Goal: Transaction & Acquisition: Purchase product/service

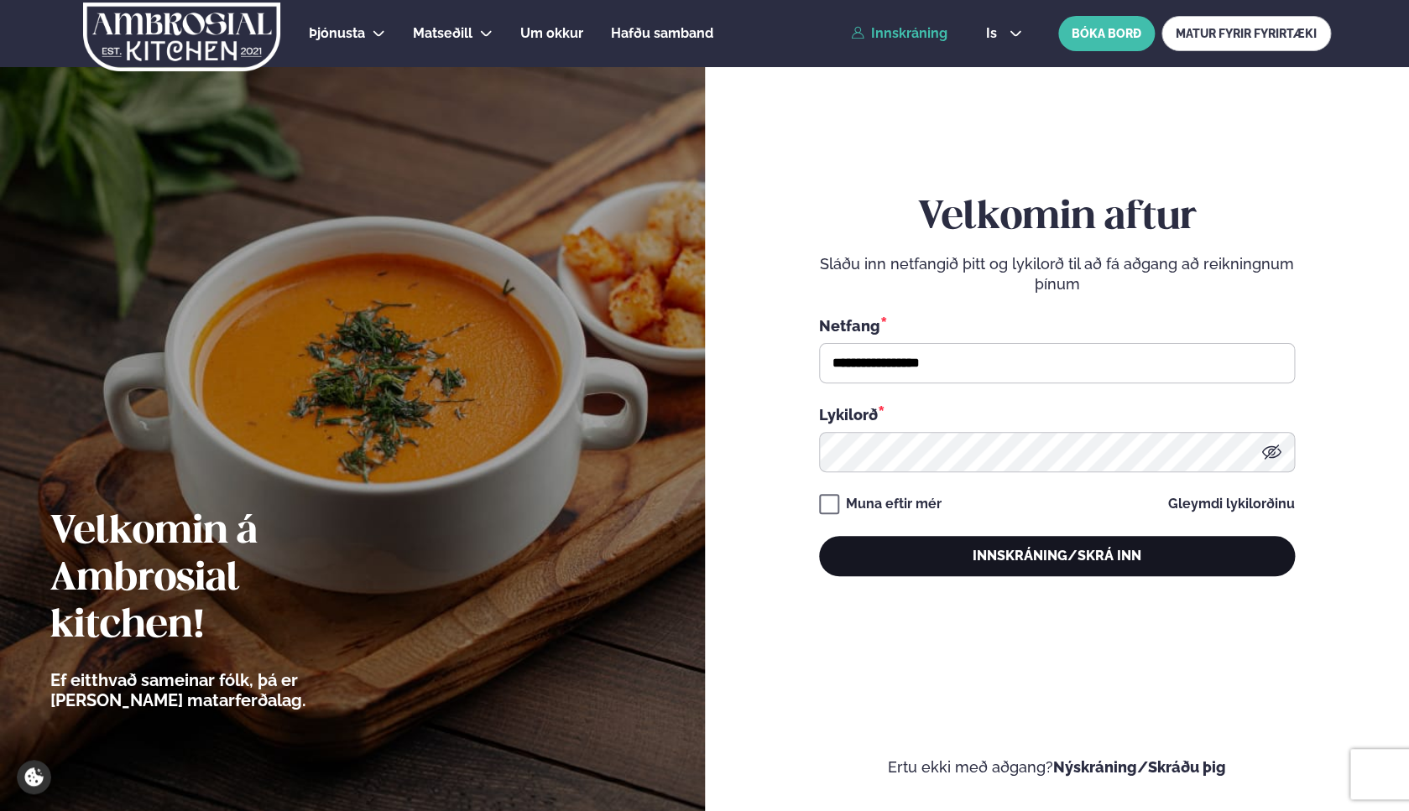
click at [1007, 559] on button "Innskráning/Skrá inn" at bounding box center [1057, 556] width 476 height 40
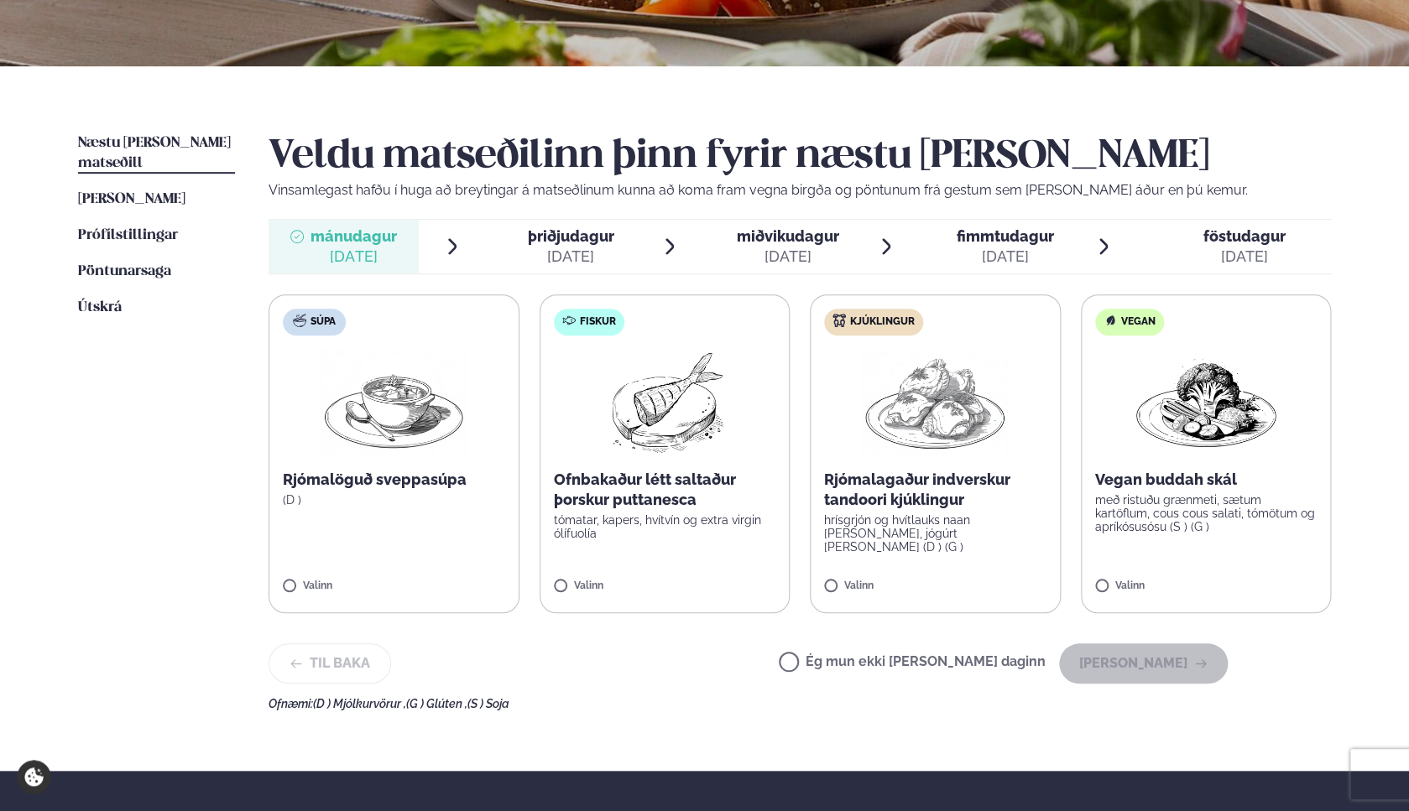
scroll to position [310, 0]
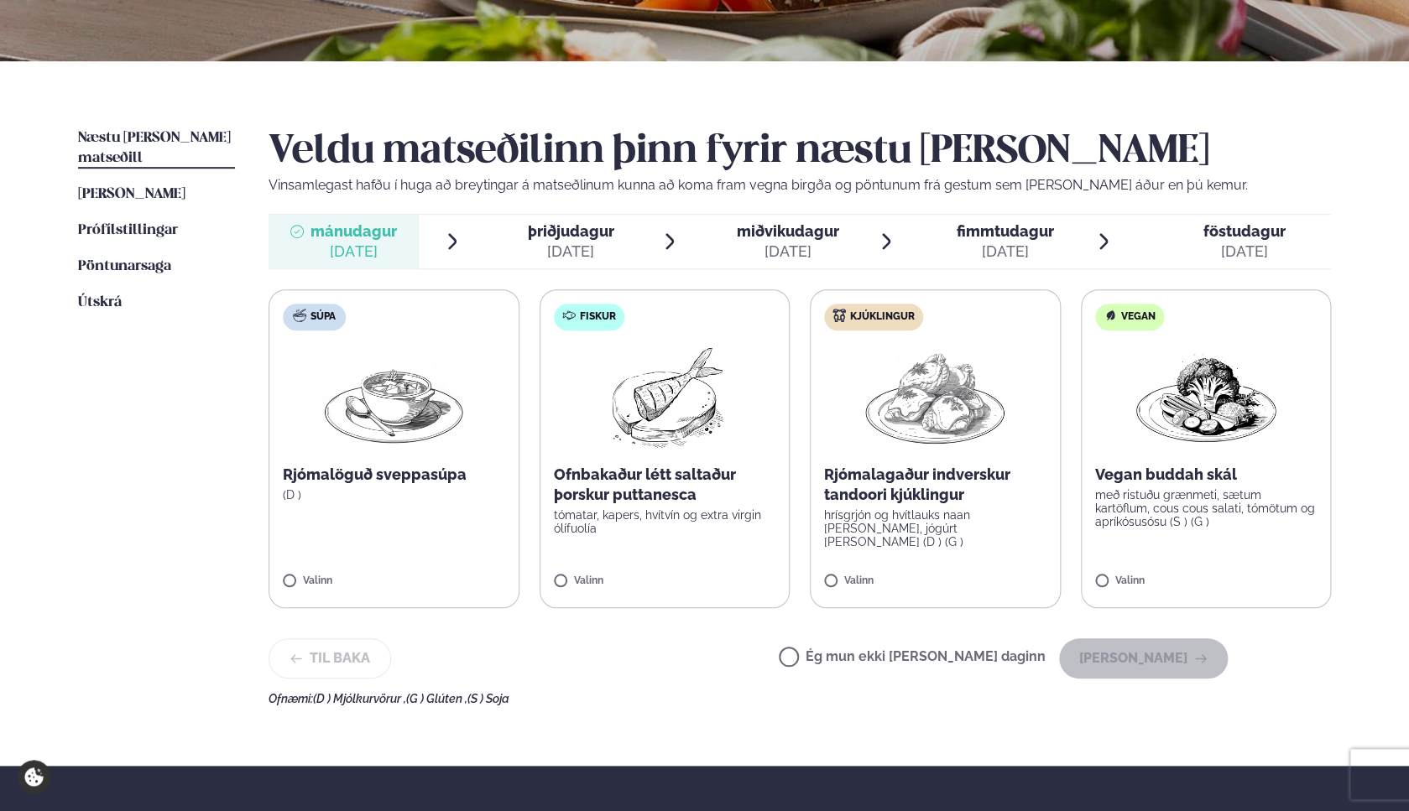
click at [718, 532] on p "tómatar, kapers, hvítvín og extra virgin ólífuolía" at bounding box center [665, 522] width 222 height 27
click at [1165, 655] on button "[PERSON_NAME]" at bounding box center [1143, 659] width 169 height 40
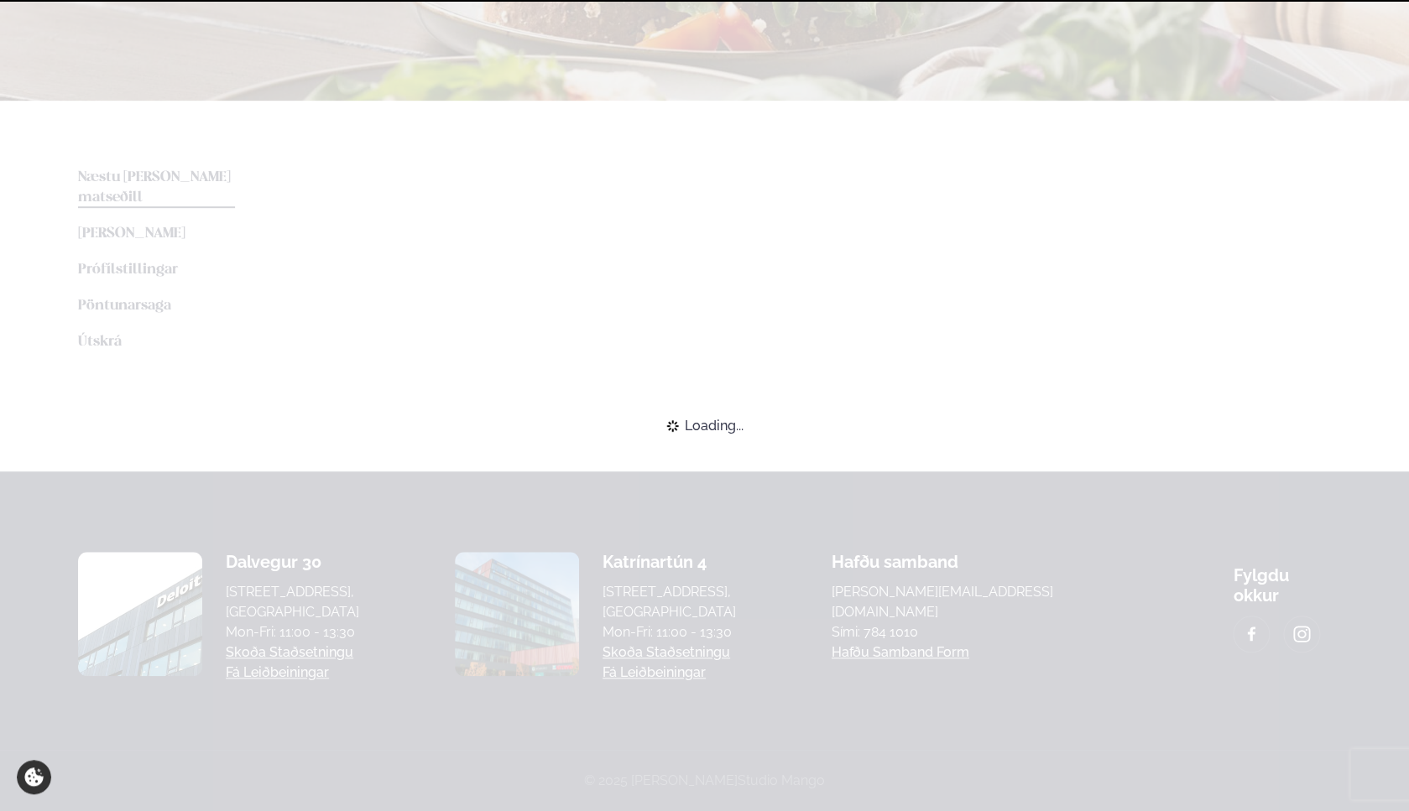
scroll to position [269, 0]
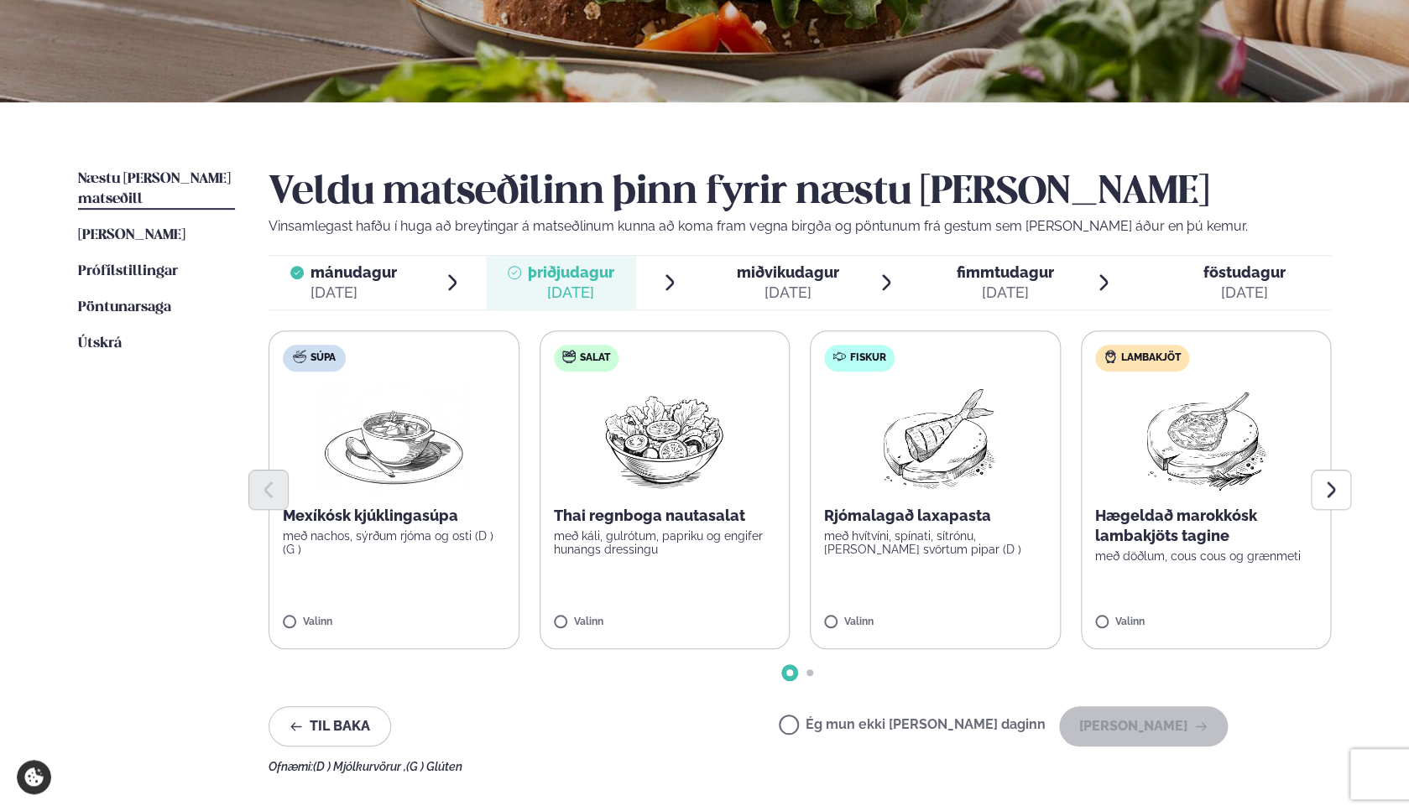
click at [902, 728] on label "Ég mun ekki [PERSON_NAME] daginn" at bounding box center [912, 727] width 267 height 18
click at [1132, 727] on button "[PERSON_NAME]" at bounding box center [1143, 727] width 169 height 40
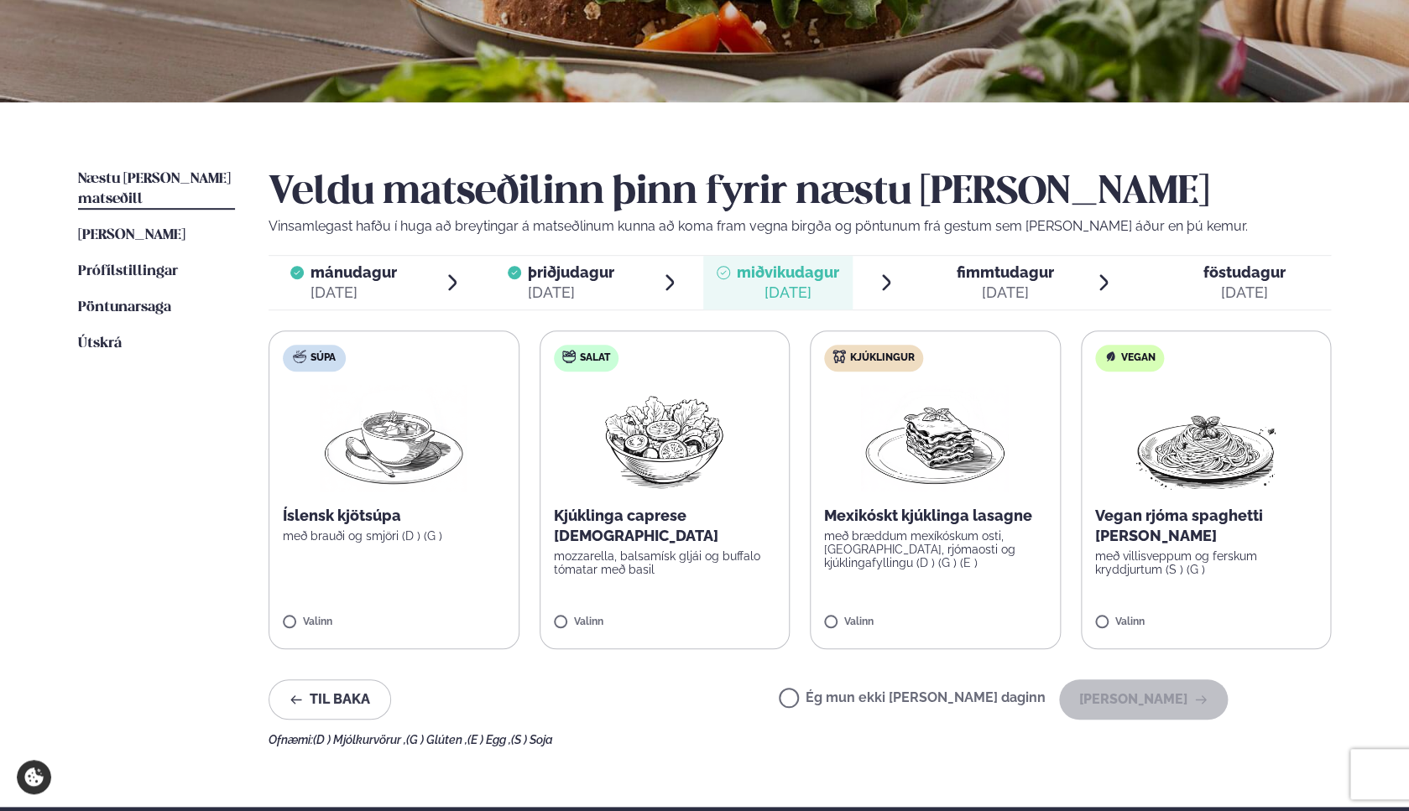
click at [898, 709] on label "Ég mun ekki [PERSON_NAME] daginn" at bounding box center [912, 700] width 267 height 18
click at [1115, 701] on button "[PERSON_NAME]" at bounding box center [1143, 700] width 169 height 40
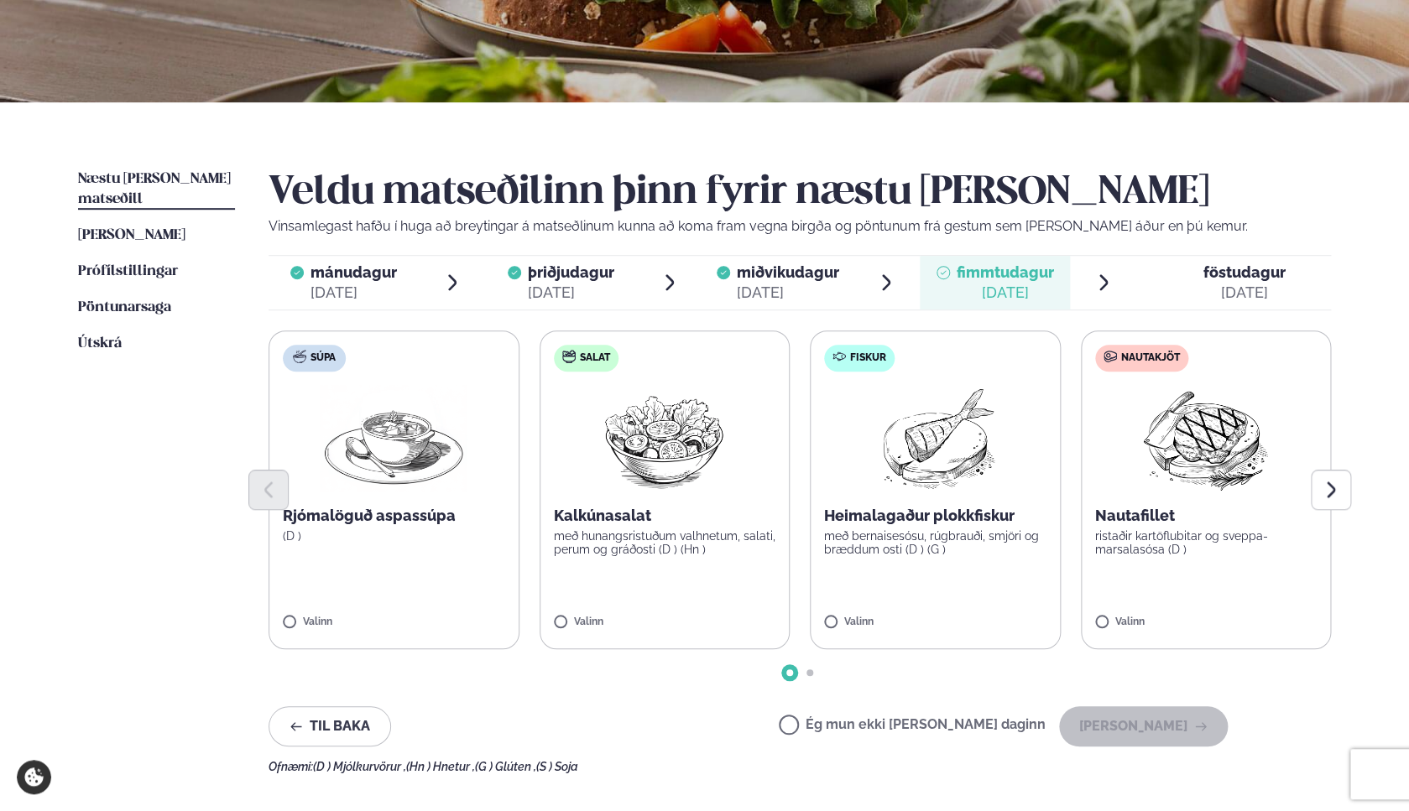
click at [897, 604] on label "Fiskur Heimalagaður plokkfiskur með bernaisesósu, rúgbrauði, smjöri og bræddum …" at bounding box center [935, 490] width 251 height 319
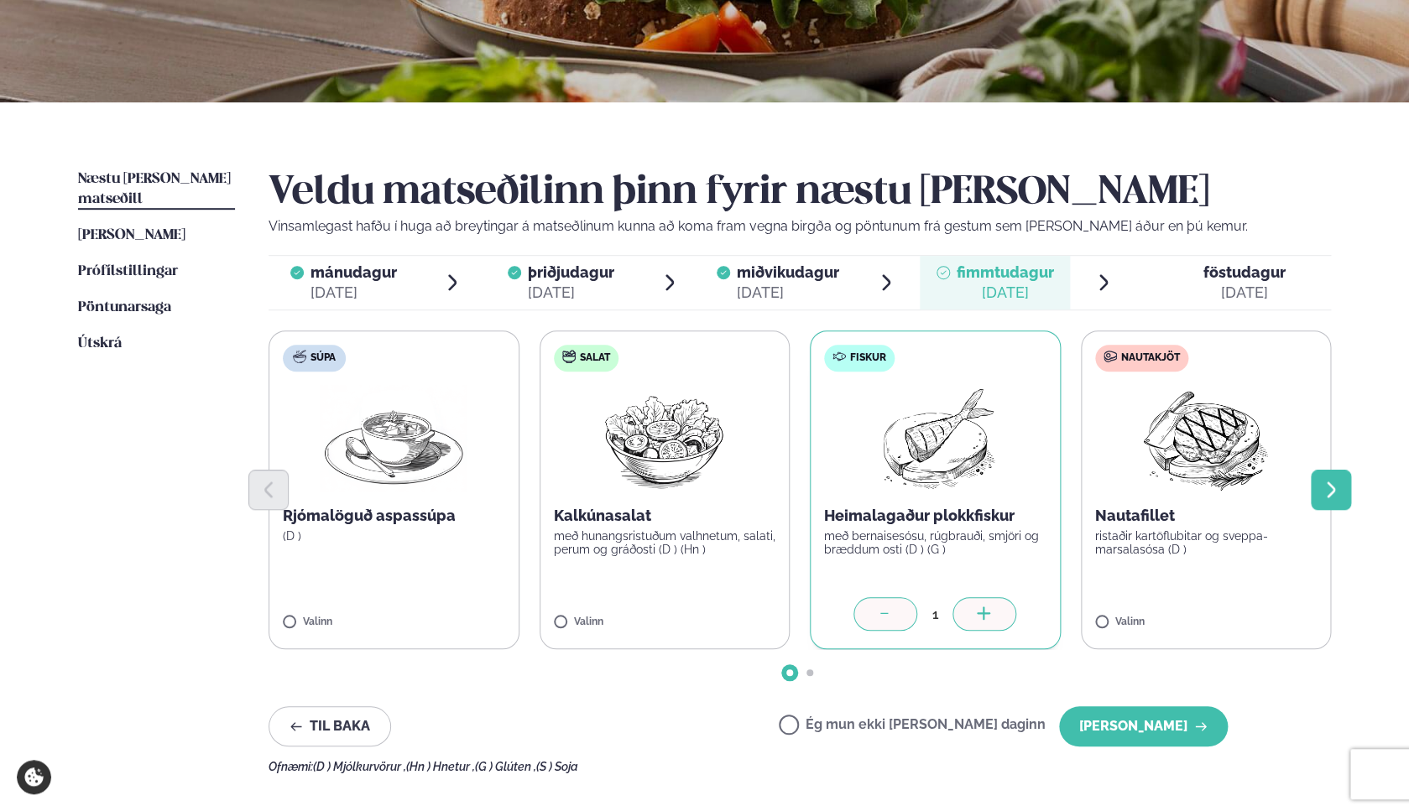
click at [1339, 488] on icon "Next slide" at bounding box center [1331, 490] width 20 height 20
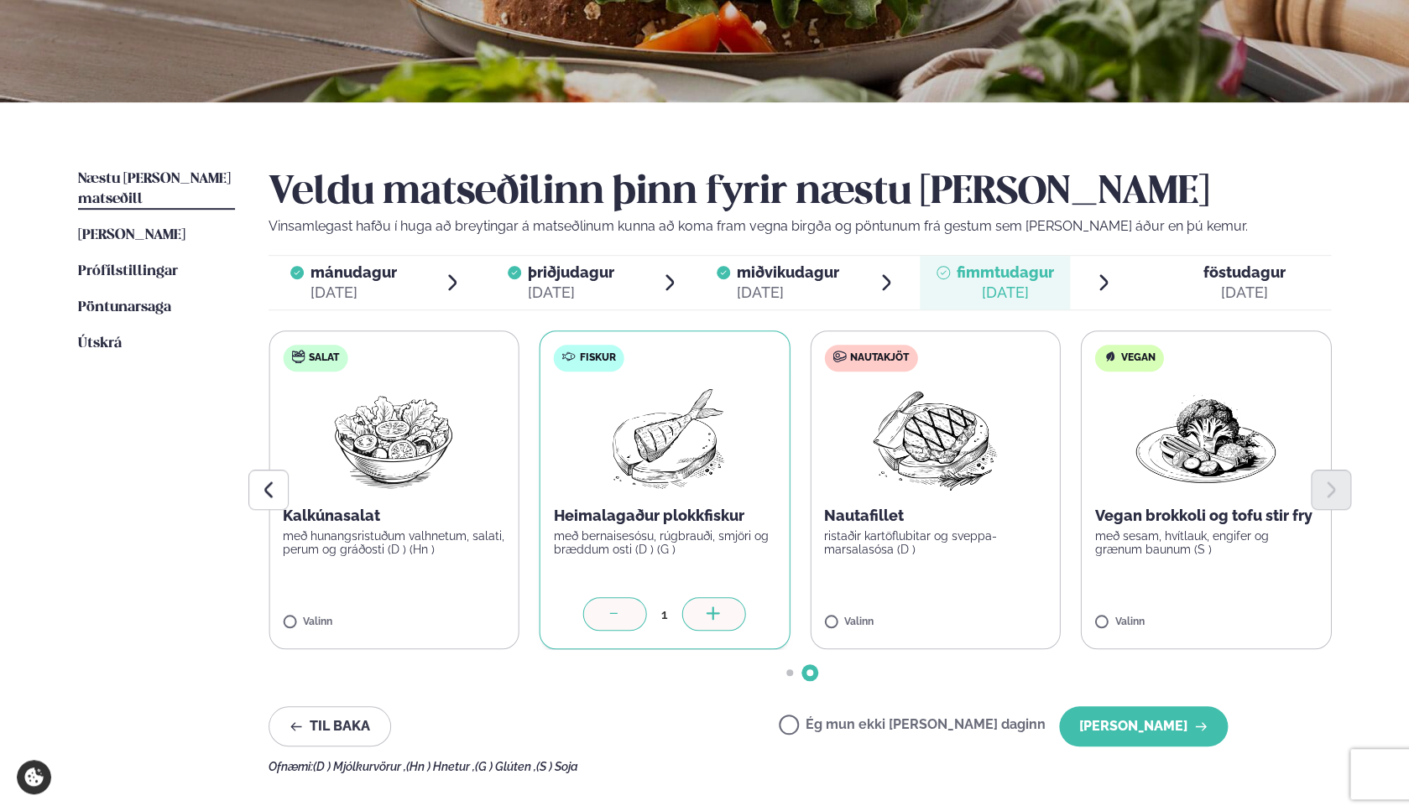
click at [995, 603] on label "Nautakjöt Nautafillet ristaðir kartöflubitar og sveppa- marsalasósa (D ) Valinn" at bounding box center [935, 490] width 251 height 319
click at [618, 625] on div at bounding box center [615, 614] width 64 height 34
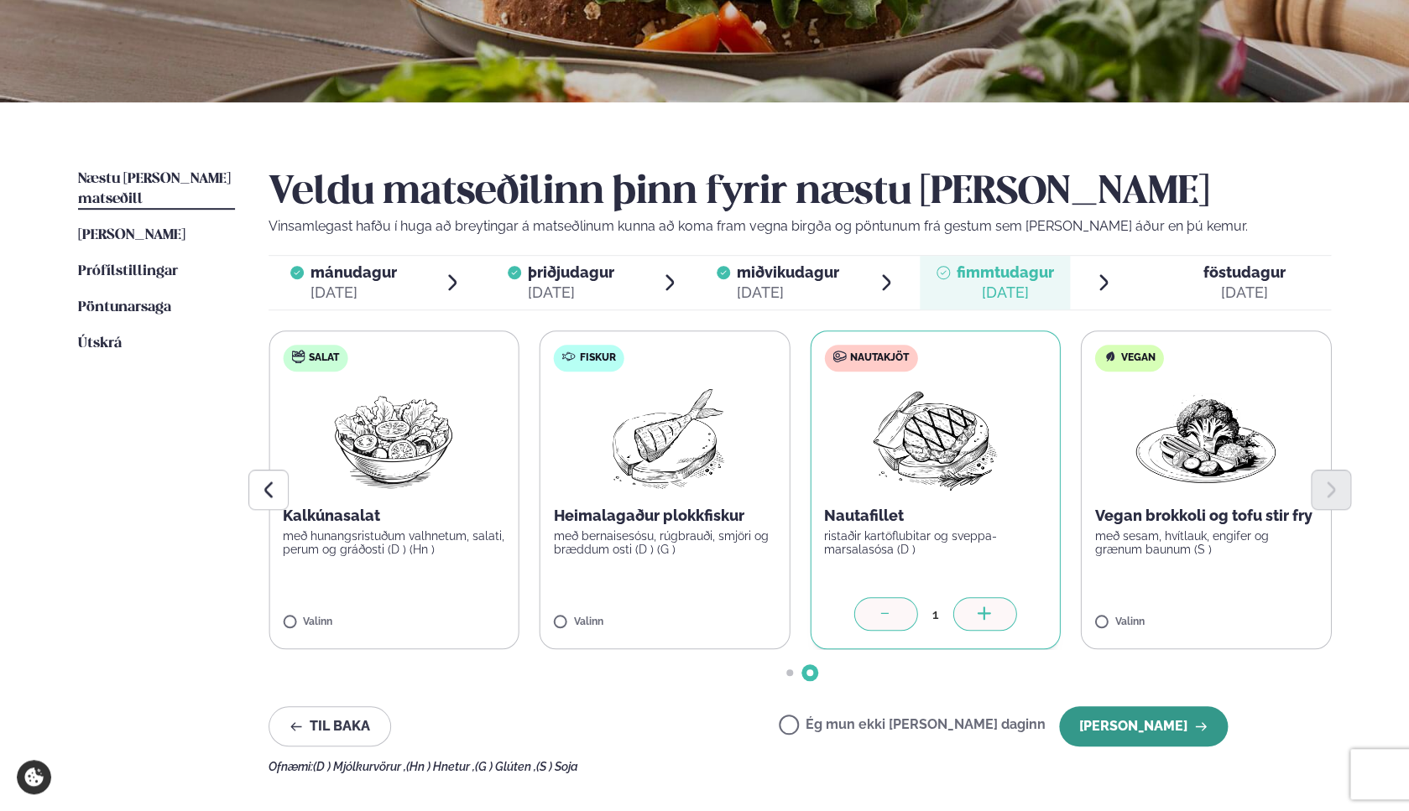
click at [1169, 725] on button "[PERSON_NAME]" at bounding box center [1143, 727] width 169 height 40
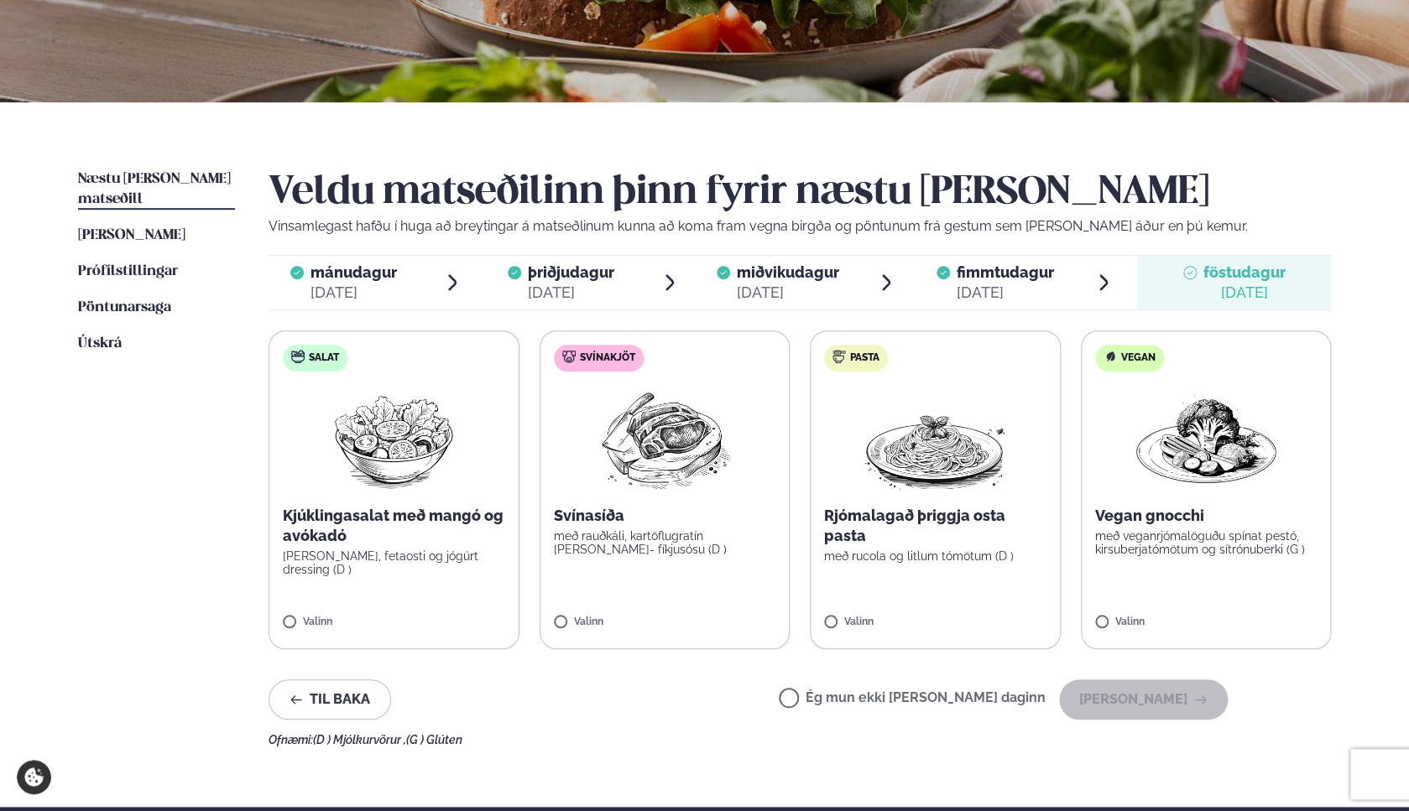
click at [358, 543] on p "Kjúklingasalat með mangó og avókadó" at bounding box center [394, 526] width 222 height 40
click at [1127, 707] on button "[PERSON_NAME]" at bounding box center [1143, 700] width 169 height 40
